Goal: Find specific page/section: Find specific page/section

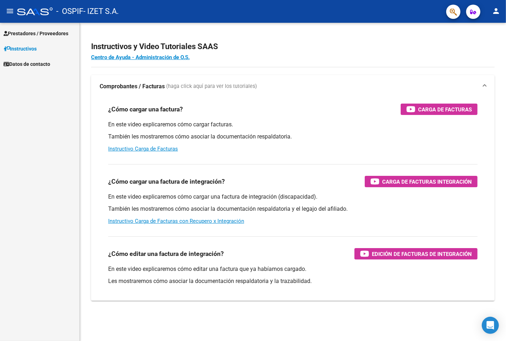
click at [32, 35] on span "Prestadores / Proveedores" at bounding box center [36, 34] width 65 height 8
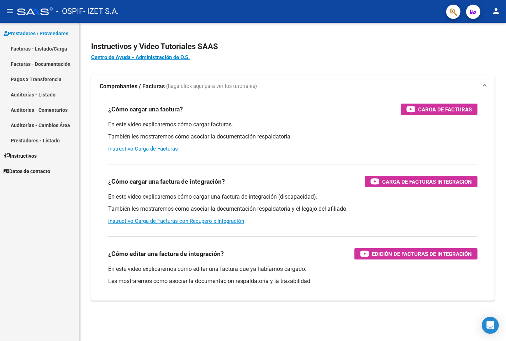
click at [51, 50] on link "Facturas - Listado/Carga" at bounding box center [39, 48] width 79 height 15
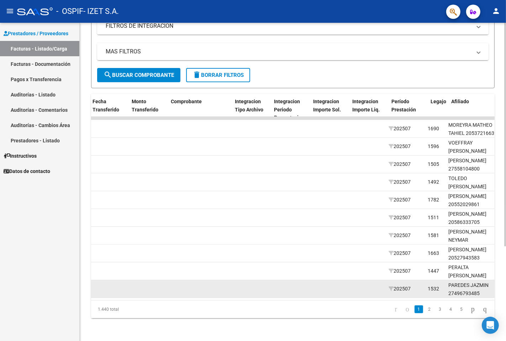
scroll to position [0, 383]
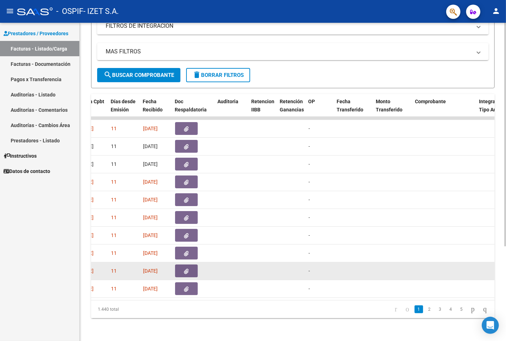
drag, startPoint x: 252, startPoint y: 274, endPoint x: 234, endPoint y: 272, distance: 18.3
click at [248, 273] on div "78596 Integración IZET S.A. 30715153390 Factura A: 2 - 798 $ 475.830,36 [DATE] …" at bounding box center [458, 271] width 1501 height 18
click at [243, 272] on datatable-body-cell at bounding box center [232, 270] width 34 height 17
click at [224, 271] on datatable-body-cell at bounding box center [232, 270] width 34 height 17
drag, startPoint x: 195, startPoint y: 267, endPoint x: 188, endPoint y: 266, distance: 7.2
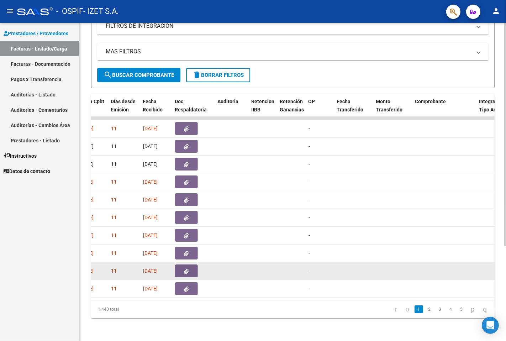
click at [188, 266] on div at bounding box center [193, 271] width 37 height 13
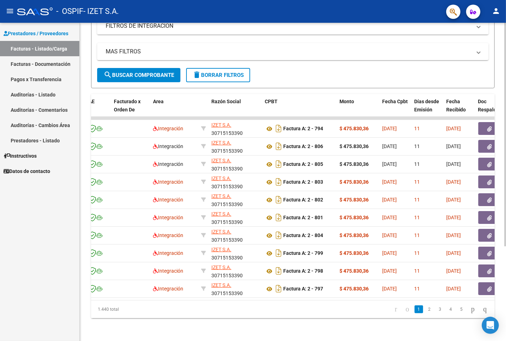
scroll to position [0, 0]
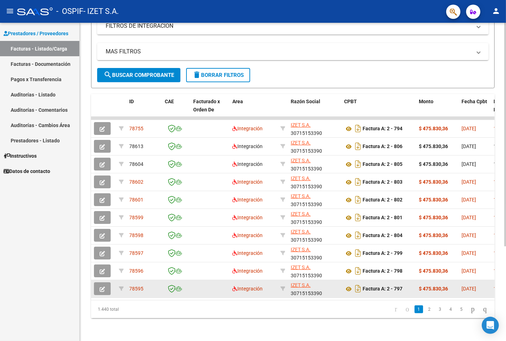
click at [146, 285] on div "78595" at bounding box center [144, 289] width 30 height 8
click at [120, 286] on icon at bounding box center [121, 288] width 5 height 5
type input "202507"
type input "27496793485"
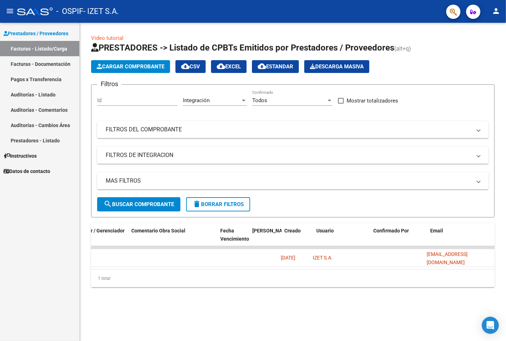
scroll to position [0, 614]
drag, startPoint x: 373, startPoint y: 275, endPoint x: 257, endPoint y: 271, distance: 115.8
click at [262, 269] on datatable-body "78595 IZET S.A. 30715153390 Factura A: 2 - 797 $ 475.830,36 [DATE] 11 [DATE] 20…" at bounding box center [293, 257] width 404 height 23
click at [42, 49] on link "Facturas - Listado/Carga" at bounding box center [39, 48] width 79 height 15
click at [43, 51] on link "Facturas - Listado/Carga" at bounding box center [39, 48] width 79 height 15
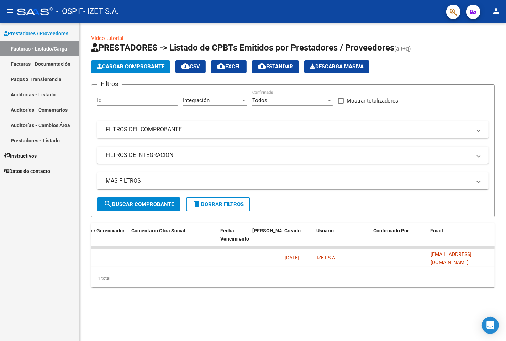
click at [57, 62] on link "Facturas - Documentación" at bounding box center [39, 63] width 79 height 15
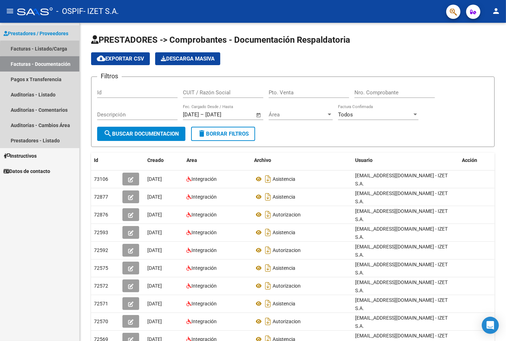
click at [58, 49] on link "Facturas - Listado/Carga" at bounding box center [39, 48] width 79 height 15
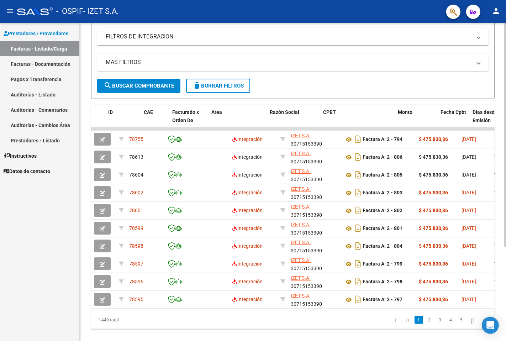
scroll to position [0, 353]
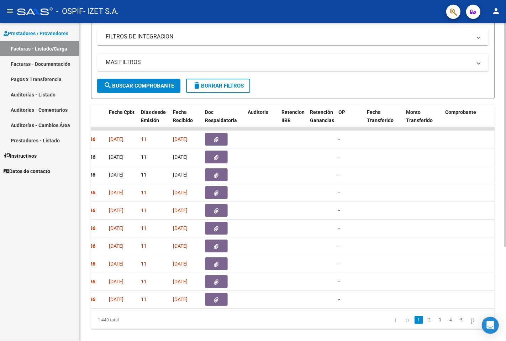
click at [231, 321] on datatable-pager "1 2 3 4 5" at bounding box center [332, 320] width 317 height 12
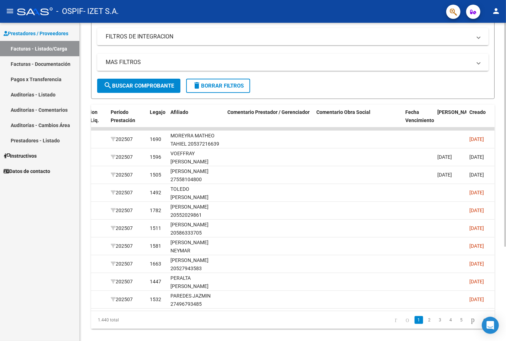
scroll to position [0, 912]
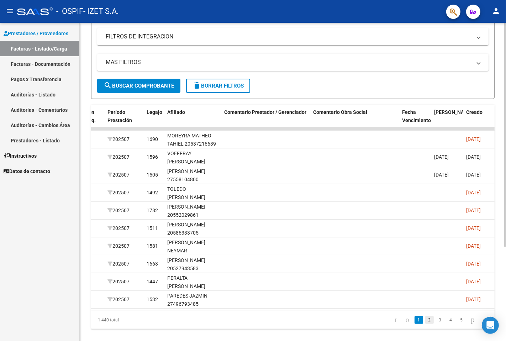
click at [426, 324] on link "2" at bounding box center [430, 320] width 9 height 8
click at [423, 328] on div "1.440 total 1 2 3 4 5" at bounding box center [293, 320] width 404 height 18
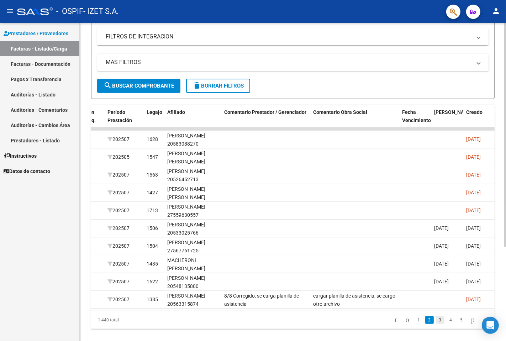
click at [436, 324] on link "3" at bounding box center [440, 320] width 9 height 8
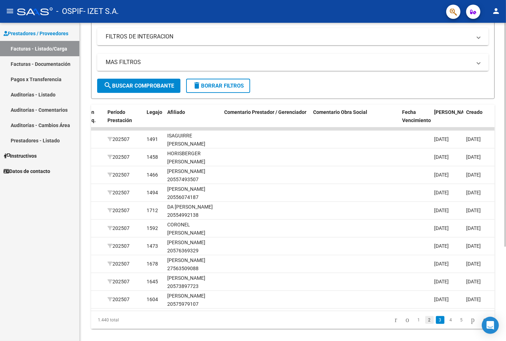
click at [426, 324] on link "2" at bounding box center [430, 320] width 9 height 8
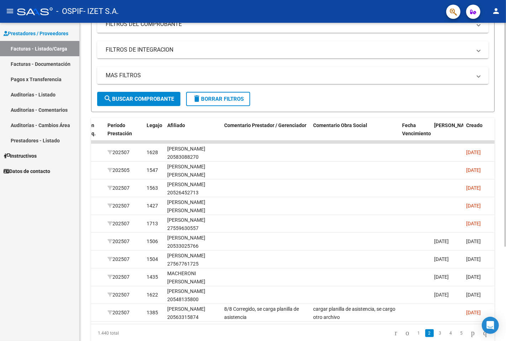
scroll to position [95, 0]
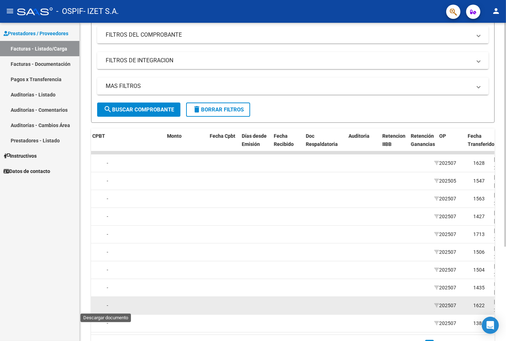
scroll to position [0, 252]
